Goal: Information Seeking & Learning: Understand process/instructions

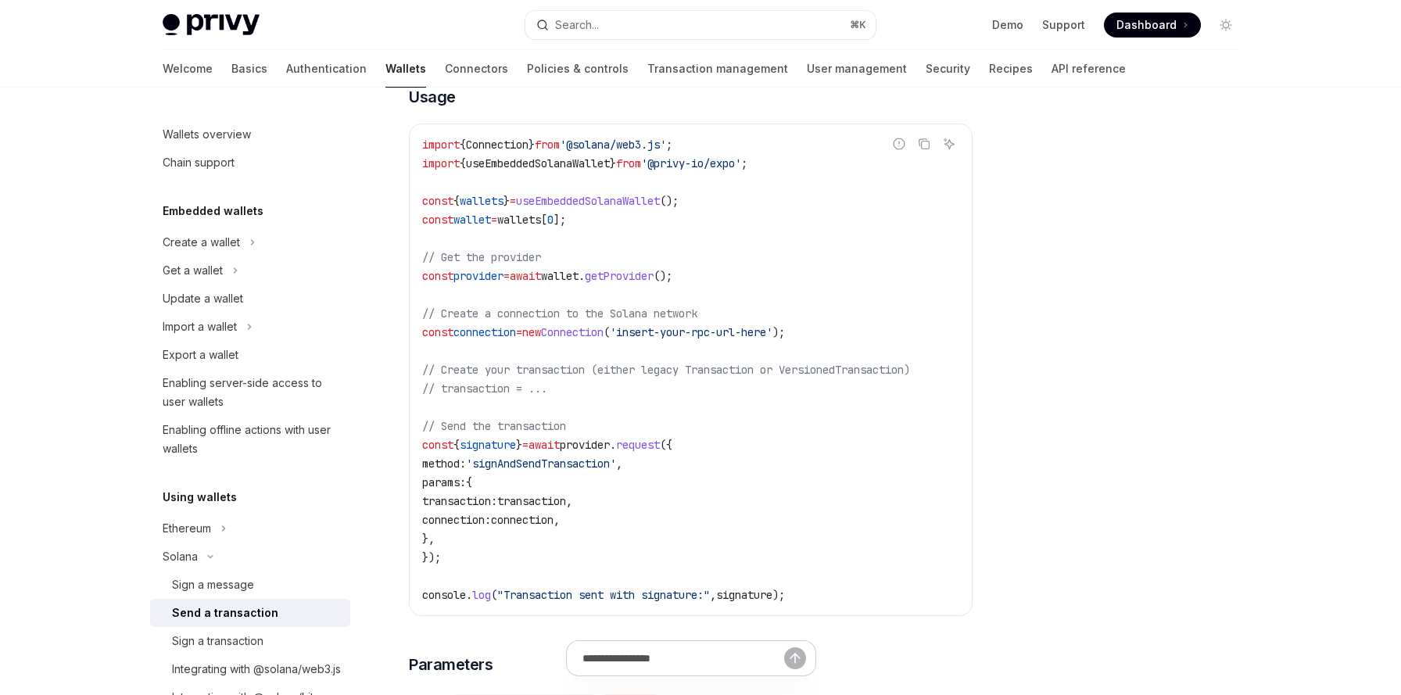
scroll to position [548, 0]
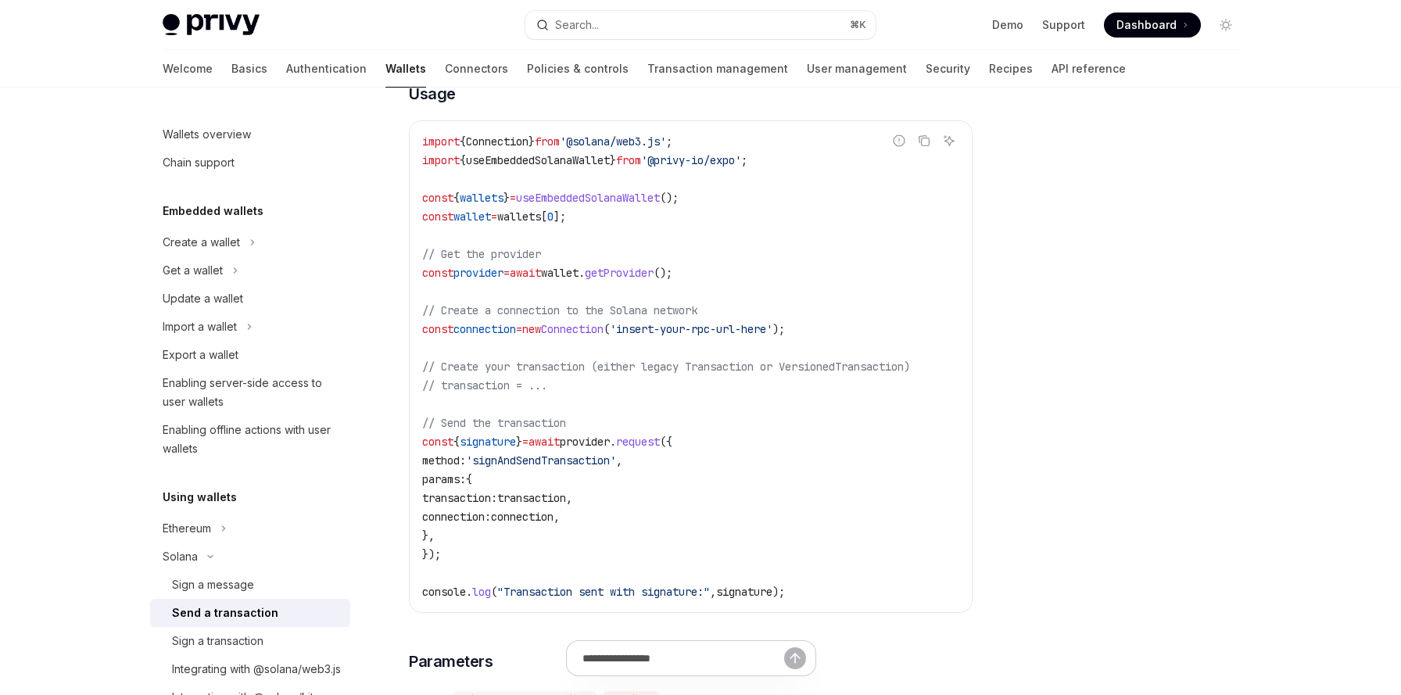
click at [484, 328] on span "connection" at bounding box center [485, 329] width 63 height 14
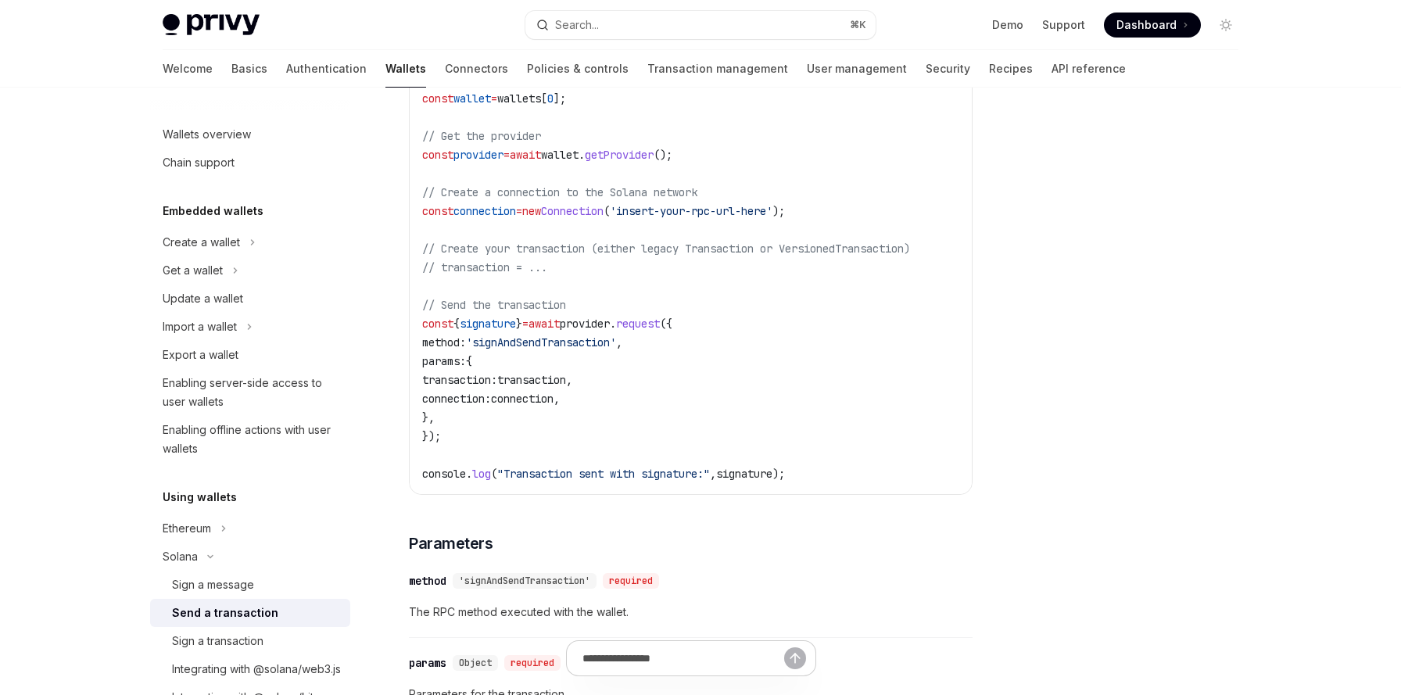
scroll to position [698, 0]
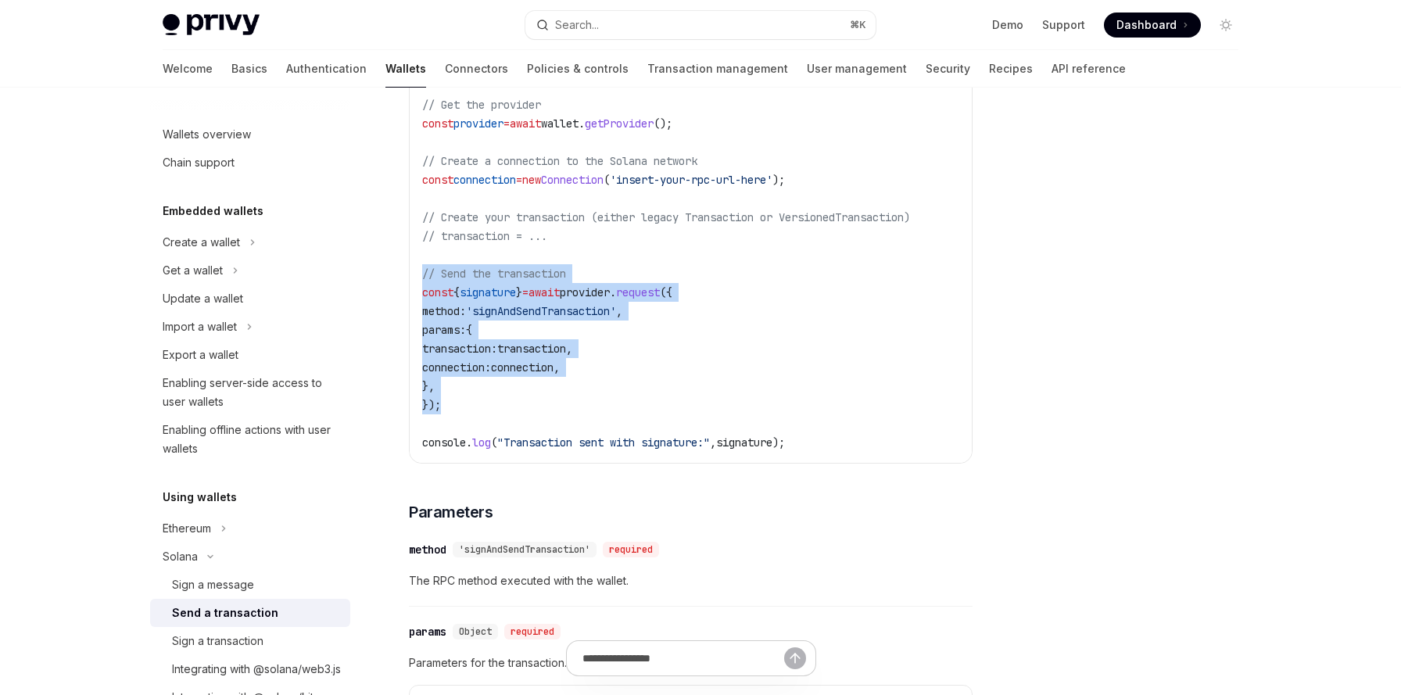
drag, startPoint x: 422, startPoint y: 278, endPoint x: 445, endPoint y: 407, distance: 131.2
click at [445, 407] on code "import { Connection } from '@solana/web3.js' ; import { useEmbeddedSolanaWallet…" at bounding box center [690, 217] width 537 height 469
click at [623, 360] on code "import { Connection } from '@solana/web3.js' ; import { useEmbeddedSolanaWallet…" at bounding box center [690, 217] width 537 height 469
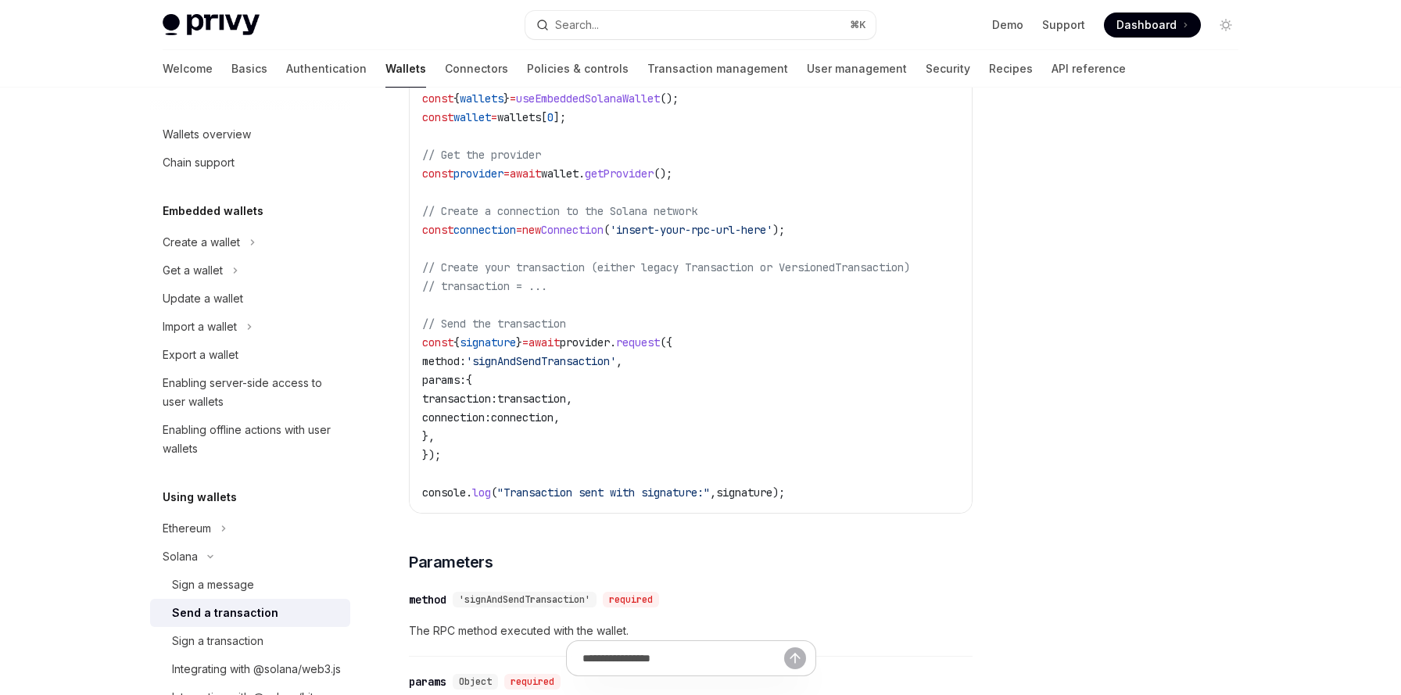
scroll to position [583, 0]
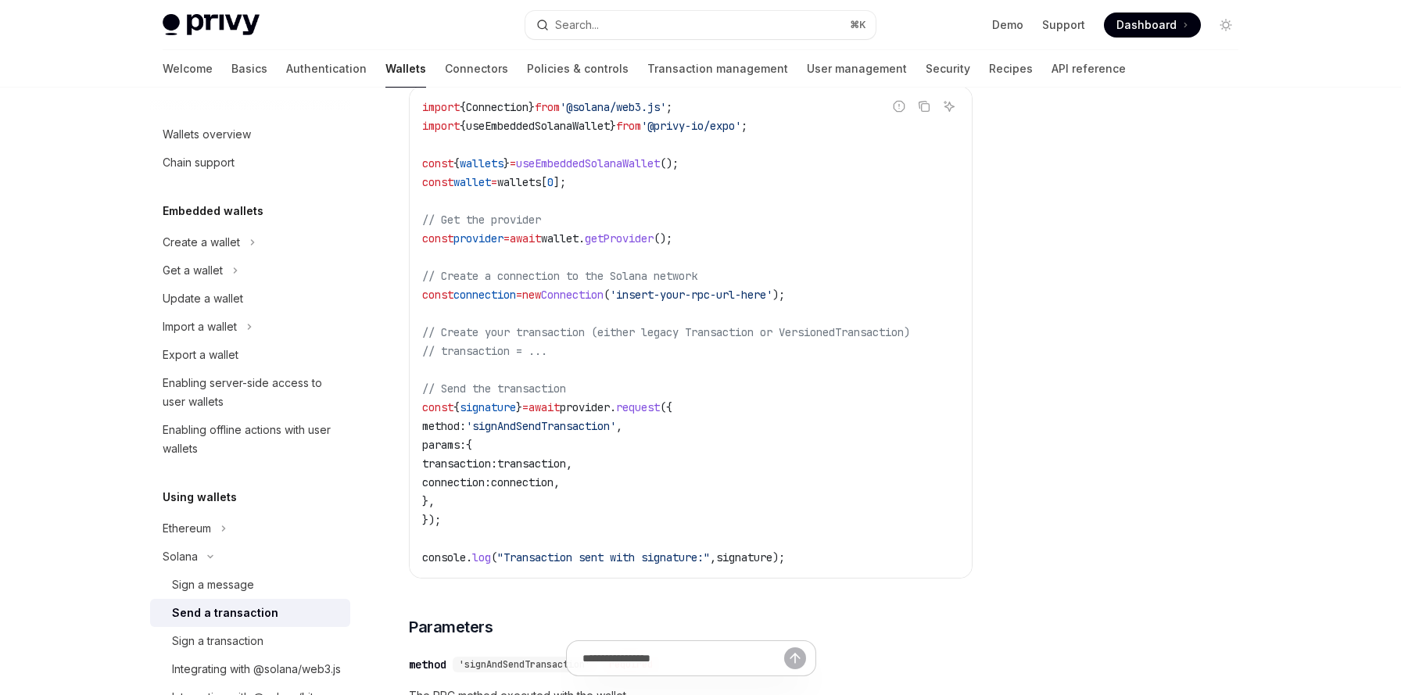
click at [504, 239] on span "provider" at bounding box center [479, 238] width 50 height 14
click at [579, 239] on span "wallet" at bounding box center [560, 238] width 38 height 14
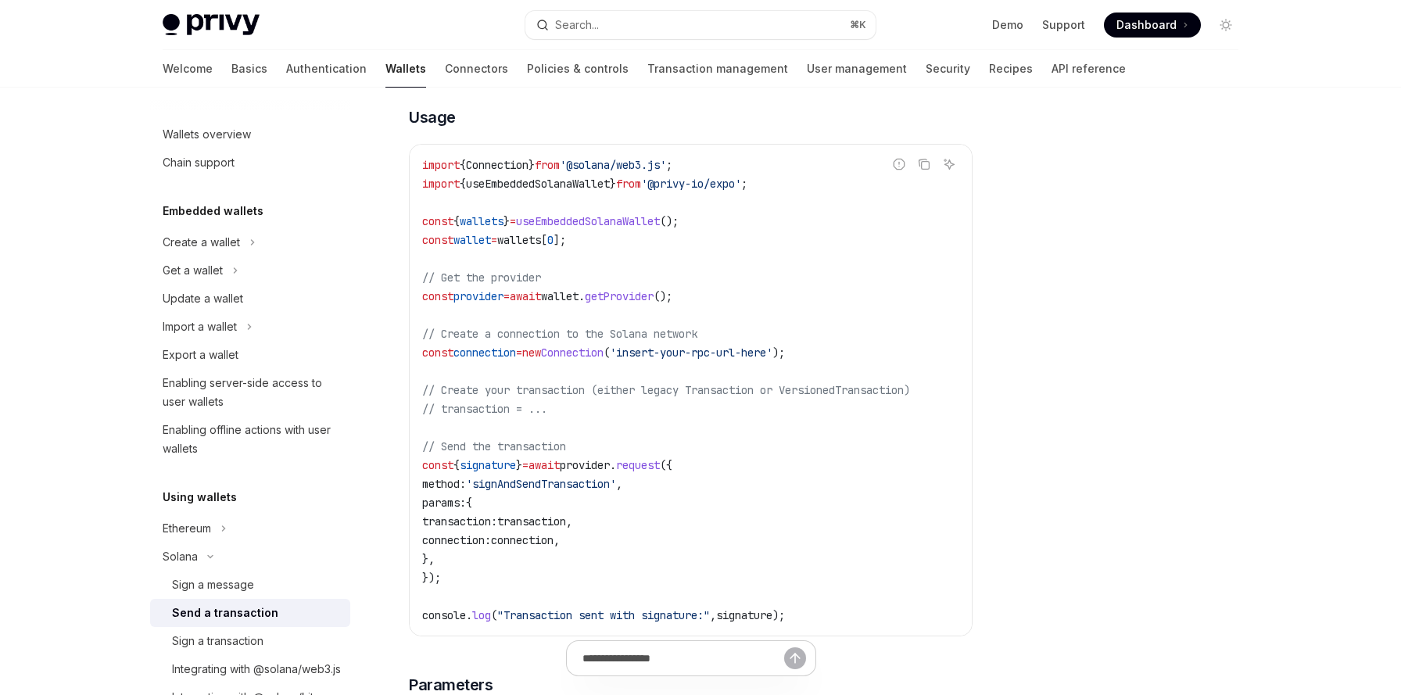
scroll to position [516, 0]
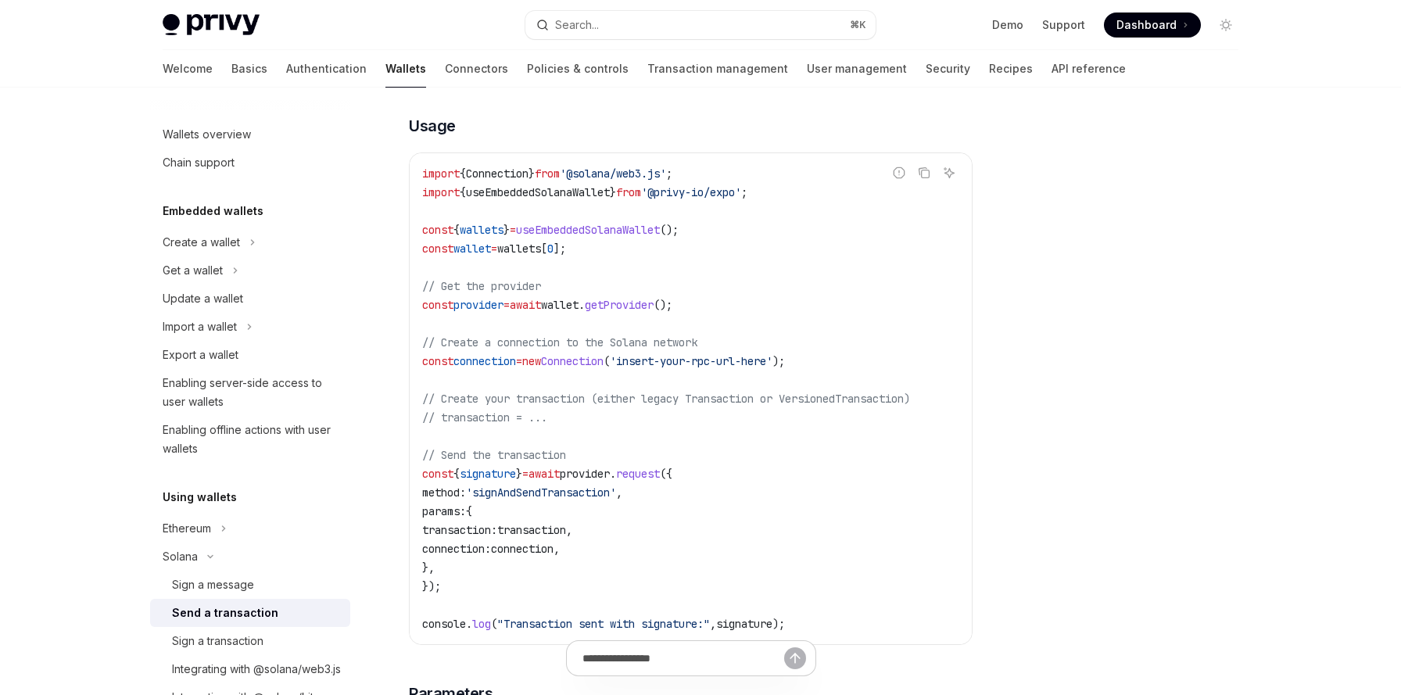
click at [594, 167] on span "'@solana/web3.js'" at bounding box center [613, 174] width 106 height 14
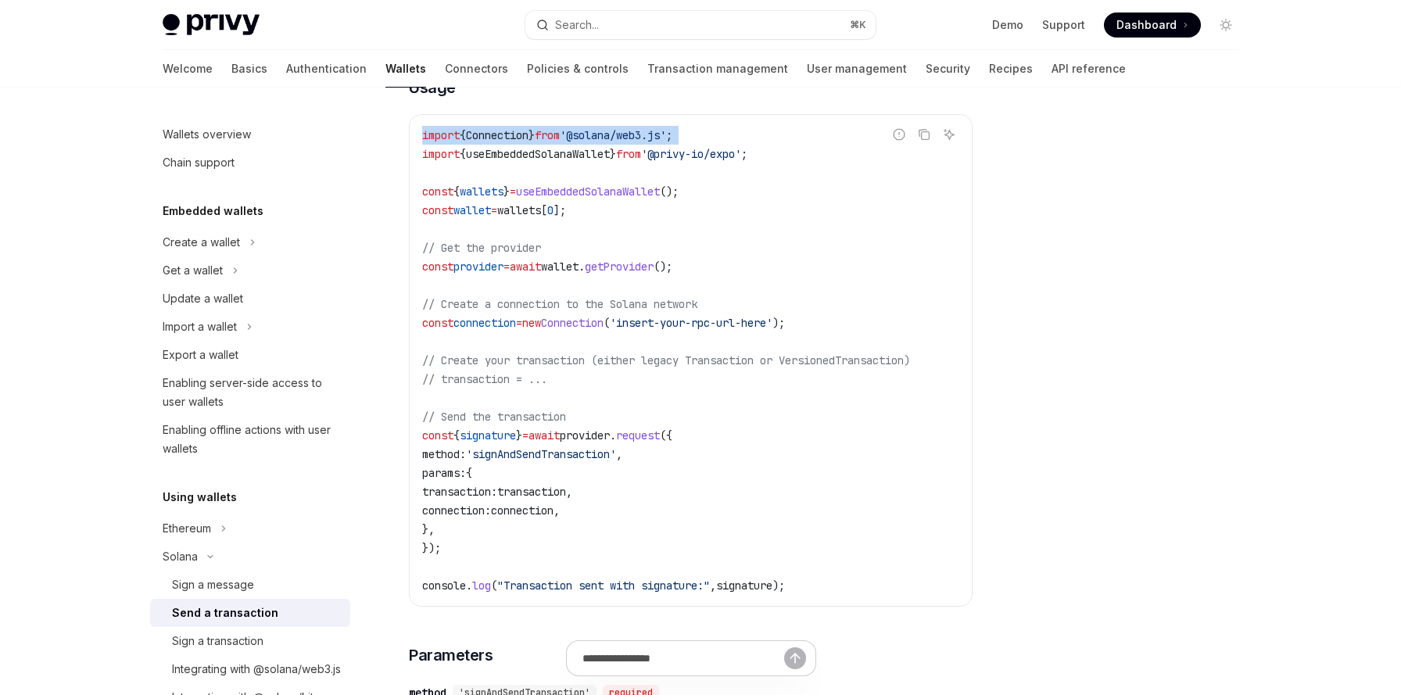
scroll to position [629, 0]
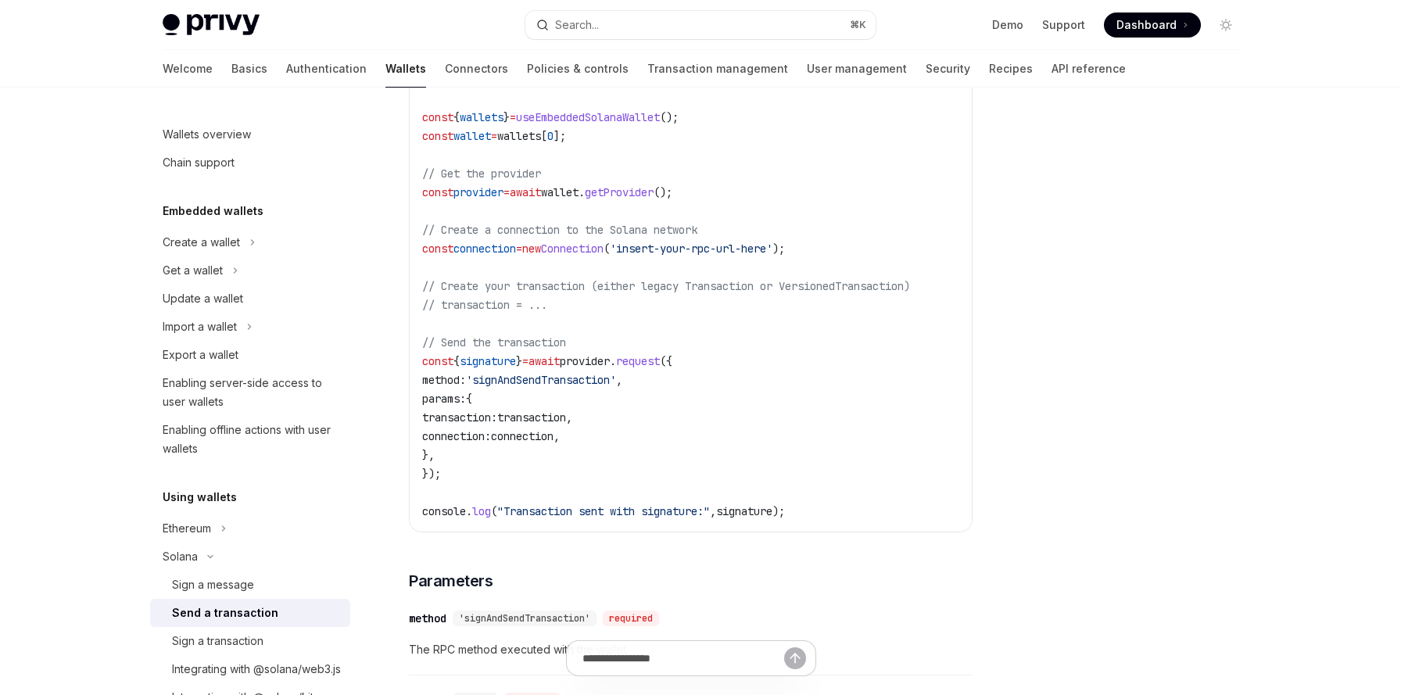
click at [486, 196] on span "provider" at bounding box center [479, 192] width 50 height 14
click at [644, 414] on code "import { Connection } from '@solana/web3.js' ; import { useEmbeddedSolanaWallet…" at bounding box center [690, 286] width 537 height 469
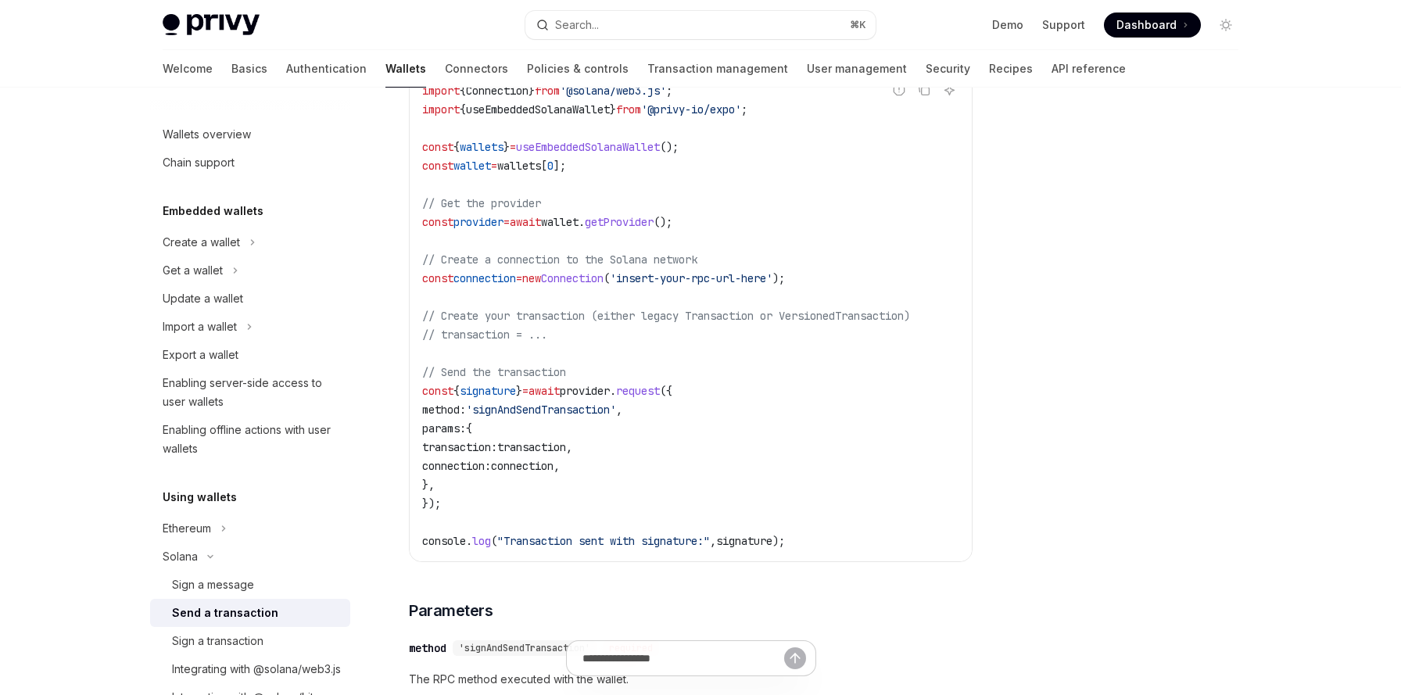
scroll to position [592, 0]
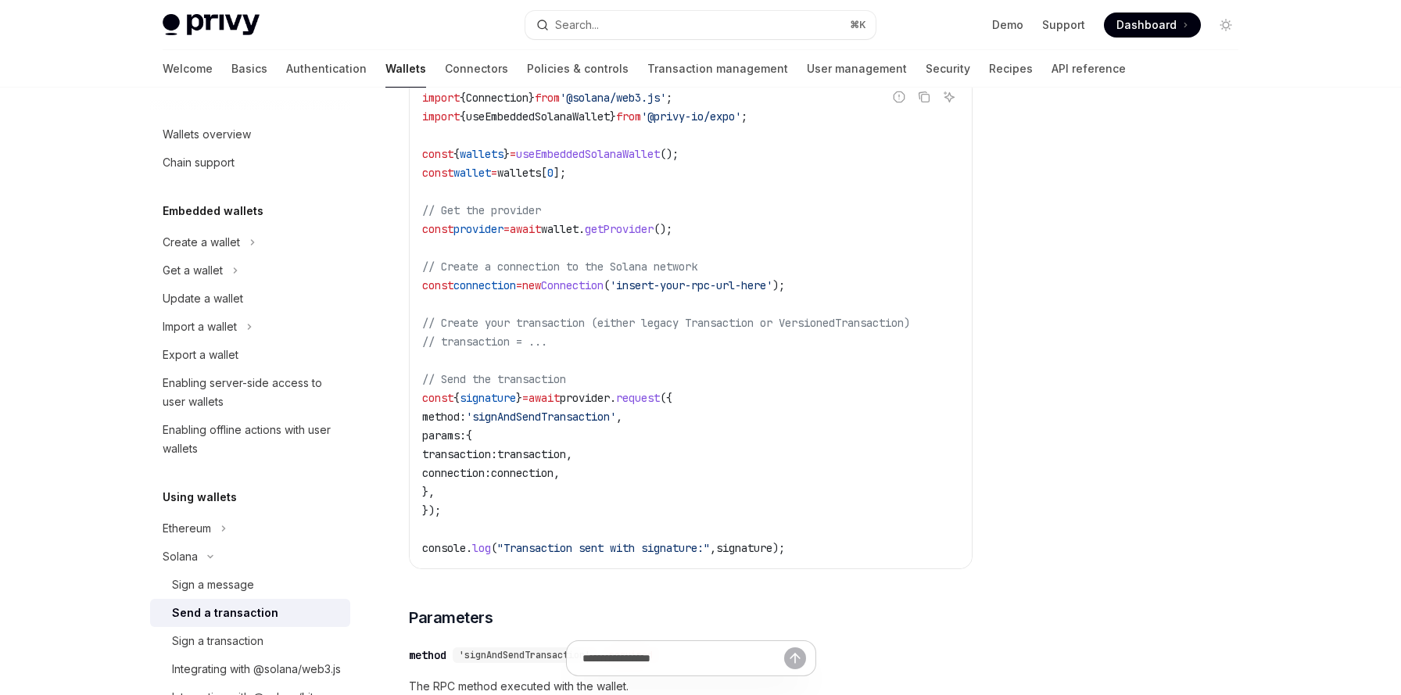
click at [516, 98] on span "Connection" at bounding box center [497, 98] width 63 height 14
click at [493, 231] on span "provider" at bounding box center [479, 229] width 50 height 14
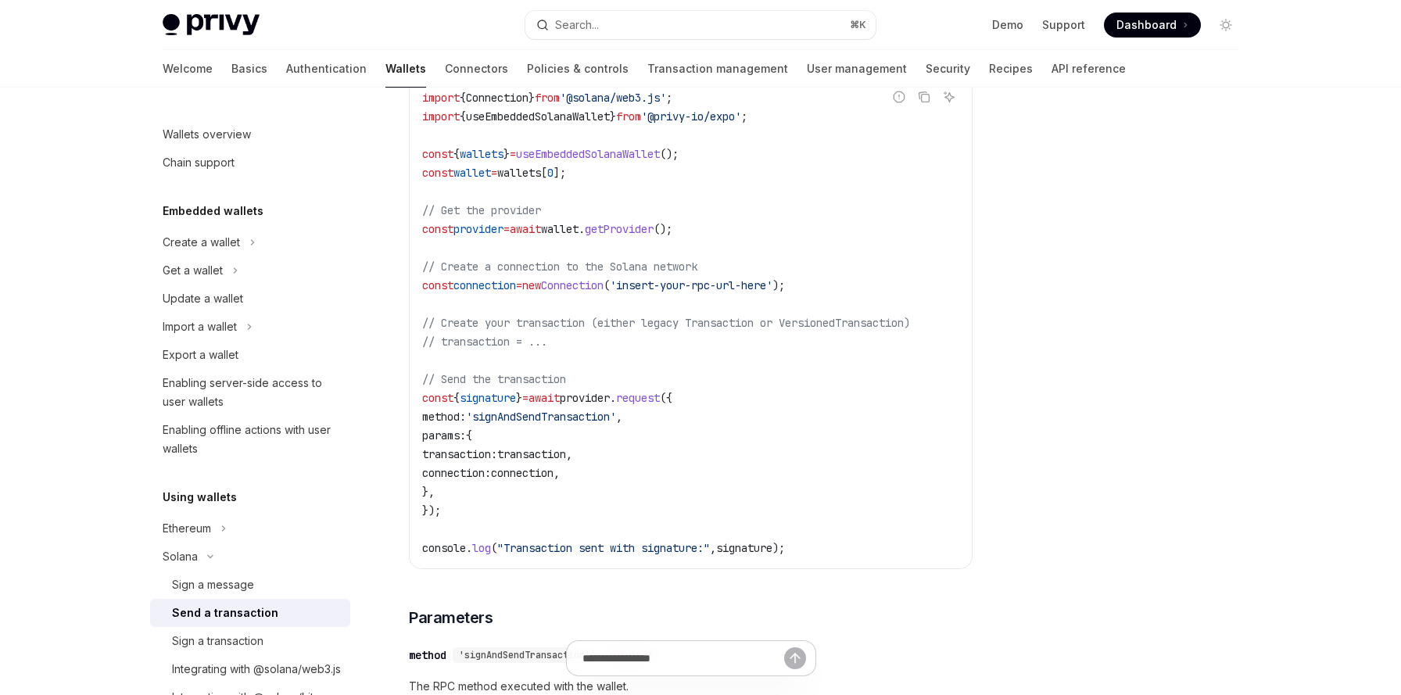
click at [610, 401] on span "provider" at bounding box center [585, 398] width 50 height 14
click at [541, 281] on span "new" at bounding box center [531, 285] width 19 height 14
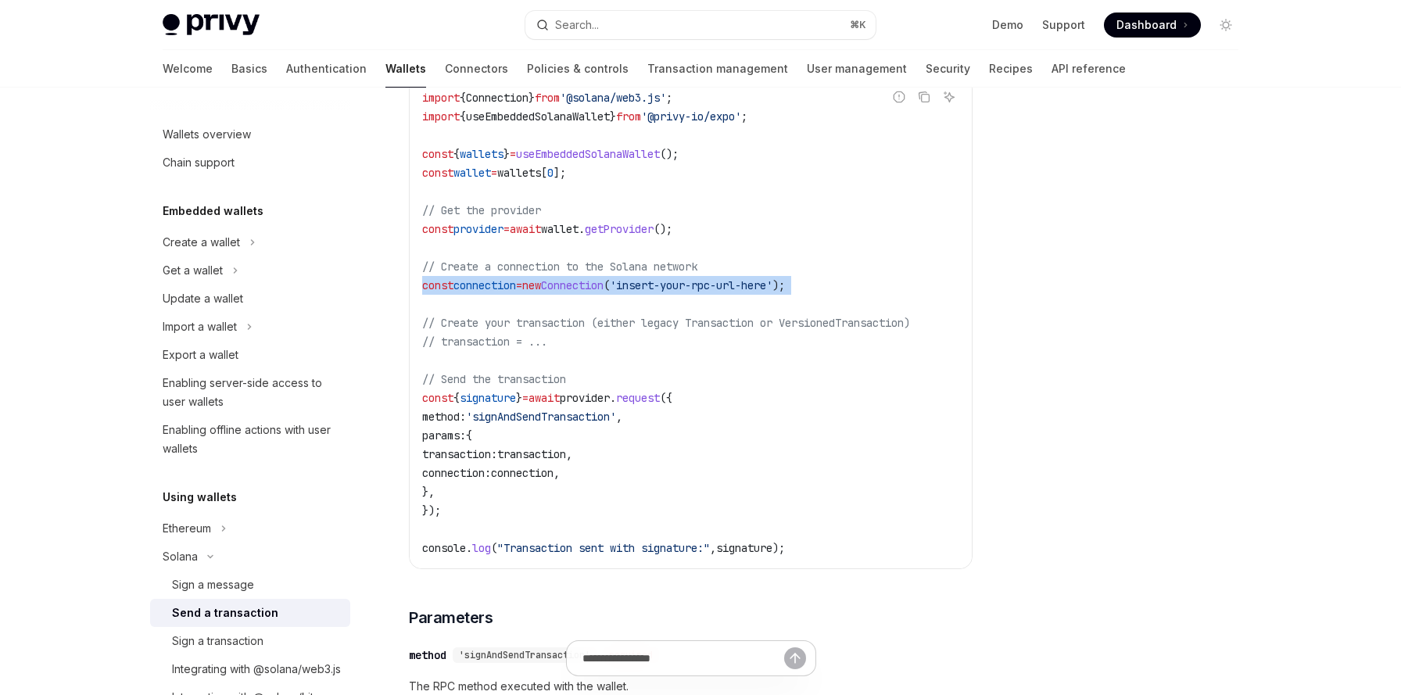
click at [541, 281] on span "new" at bounding box center [531, 285] width 19 height 14
click at [604, 287] on span "Connection" at bounding box center [572, 285] width 63 height 14
drag, startPoint x: 547, startPoint y: 282, endPoint x: 640, endPoint y: 282, distance: 93.1
click at [640, 282] on span "const connection = new Connection ( 'insert-your-rpc-url-here' );" at bounding box center [603, 285] width 363 height 14
copy span "new Connection"
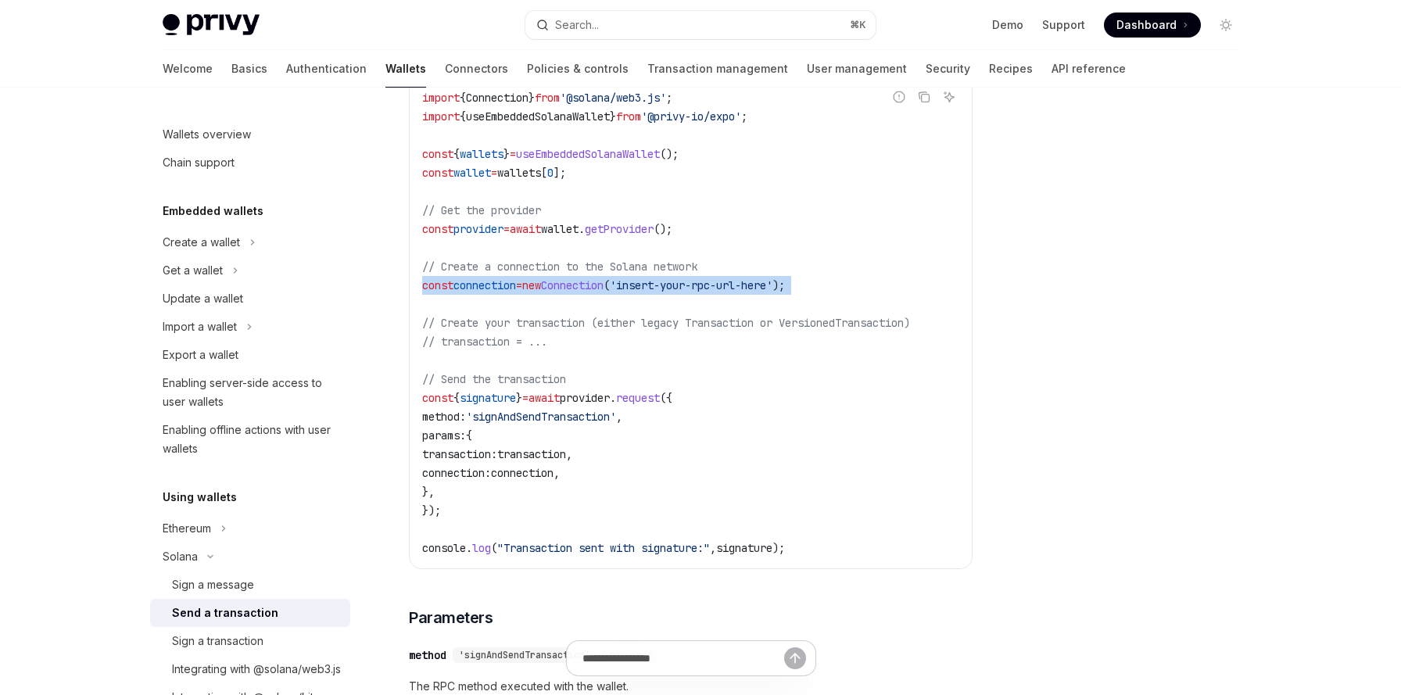
click at [576, 417] on span "'signAndSendTransaction'" at bounding box center [541, 417] width 150 height 14
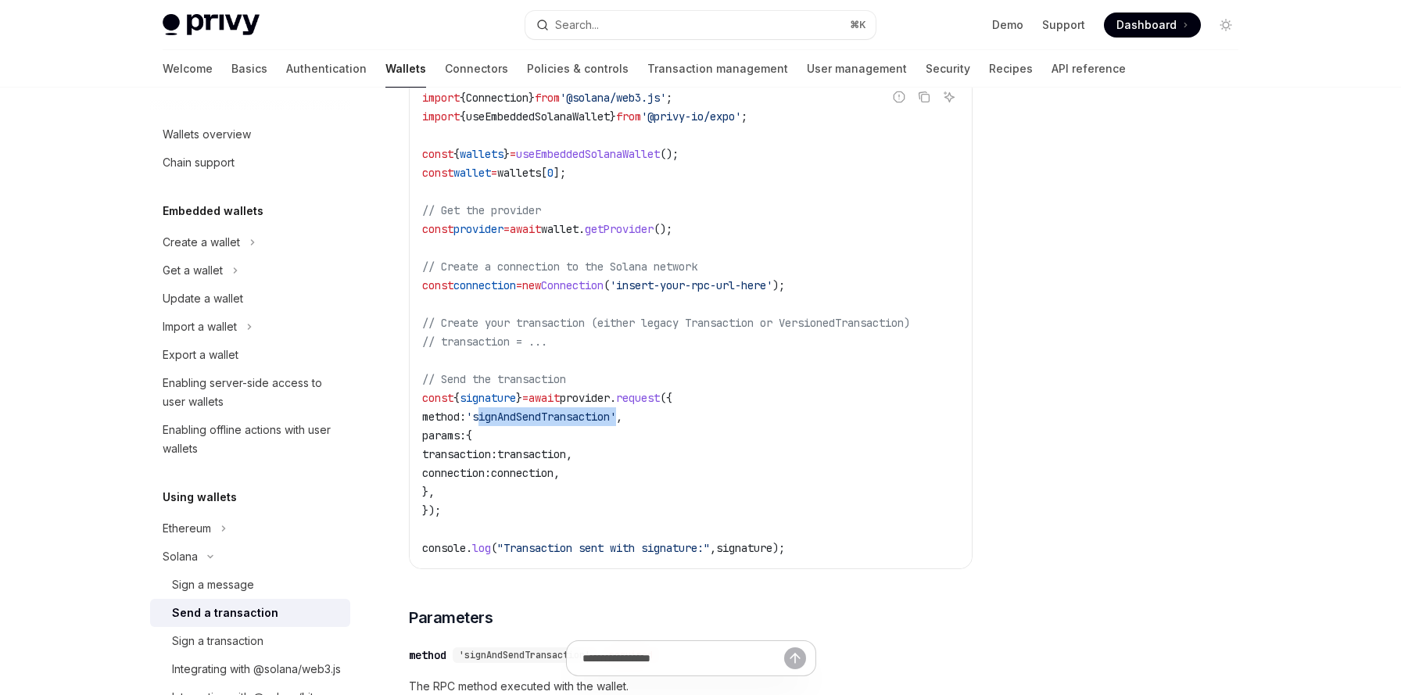
click at [576, 417] on span "'signAndSendTransaction'" at bounding box center [541, 417] width 150 height 14
copy span "signAndSendTransaction"
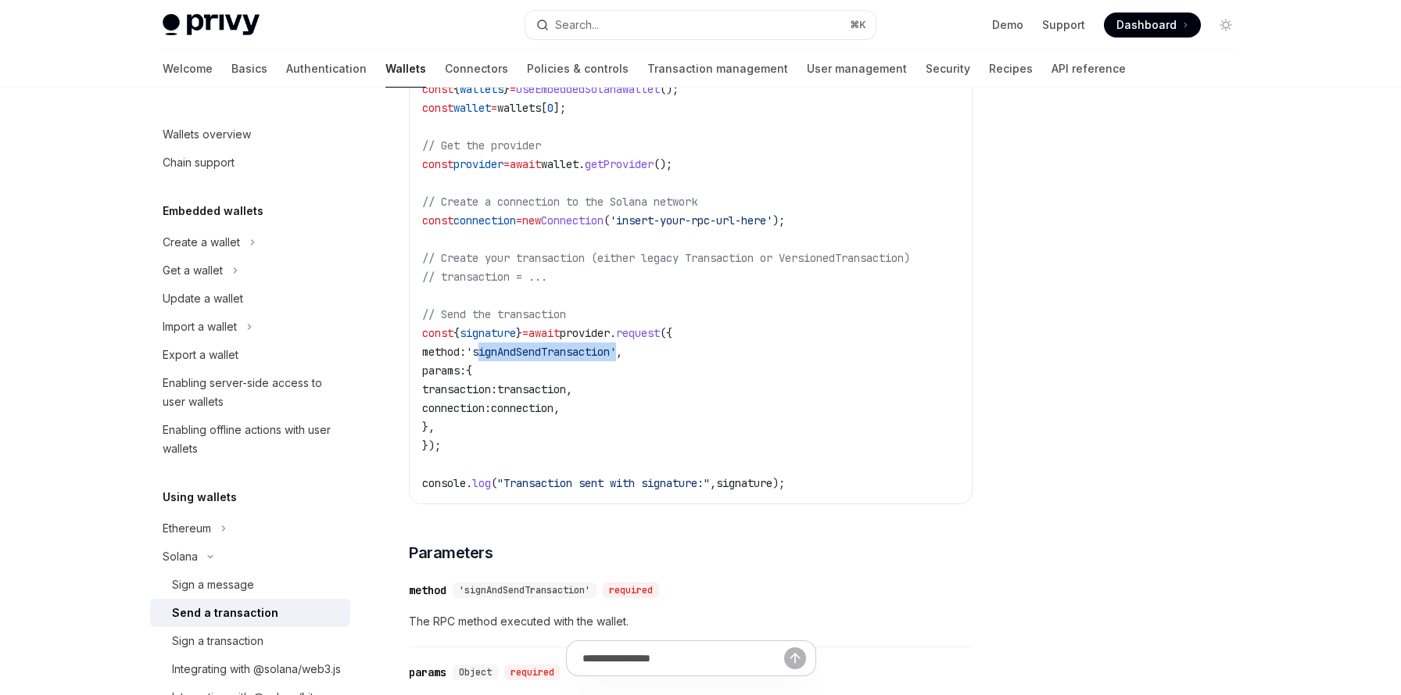
click at [758, 489] on span "signature" at bounding box center [744, 483] width 56 height 14
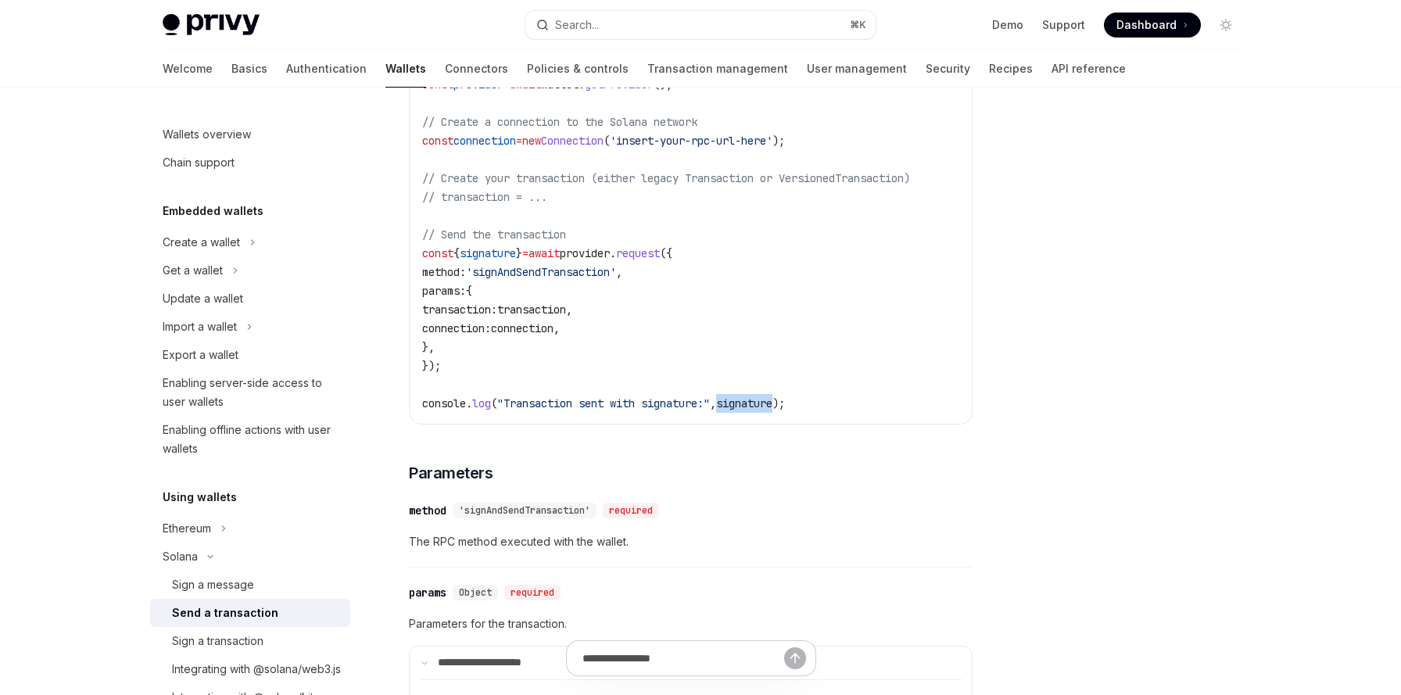
scroll to position [743, 0]
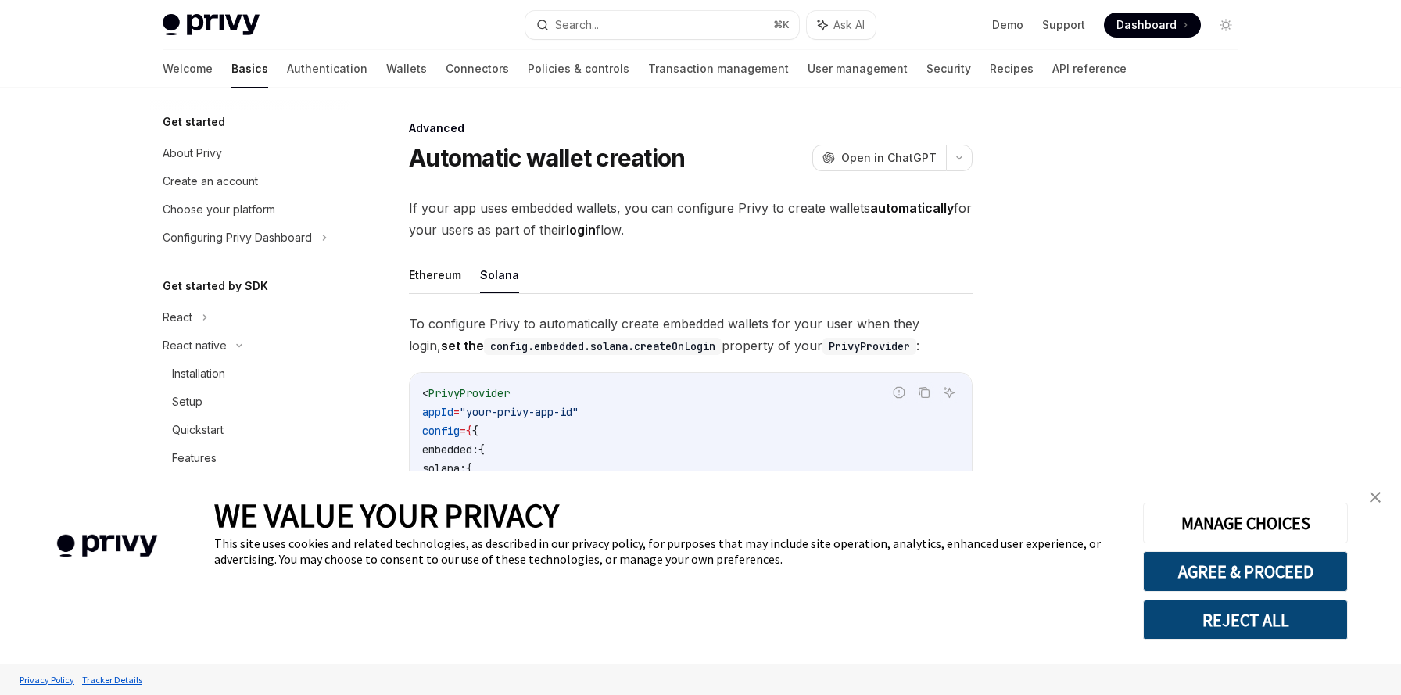
scroll to position [153, 0]
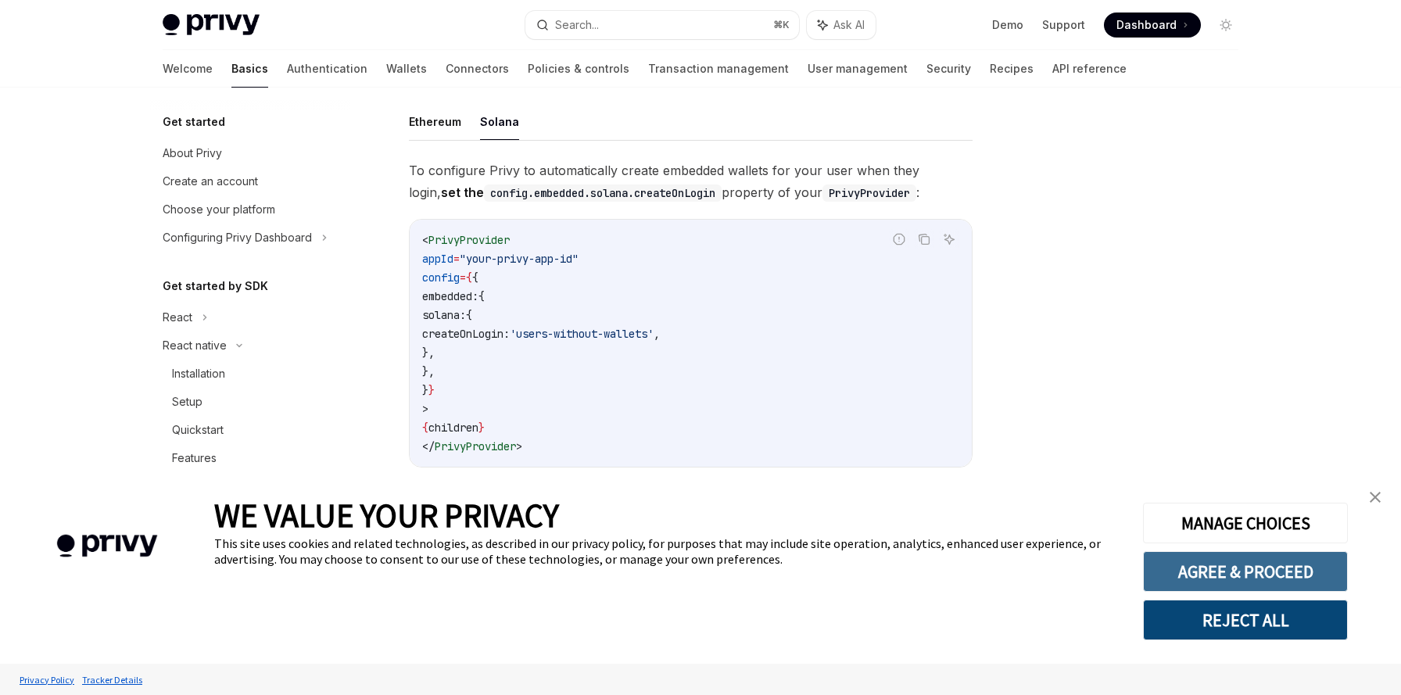
click at [1301, 564] on button "AGREE & PROCEED" at bounding box center [1245, 571] width 205 height 41
